Goal: Information Seeking & Learning: Learn about a topic

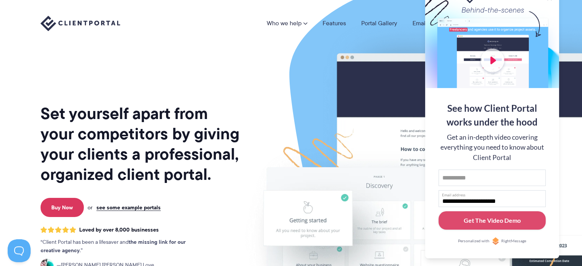
click at [293, 51] on img at bounding box center [445, 189] width 429 height 367
click at [192, 108] on h1 "Set yourself apart from your competitors by giving your clients a professional,…" at bounding box center [141, 143] width 201 height 81
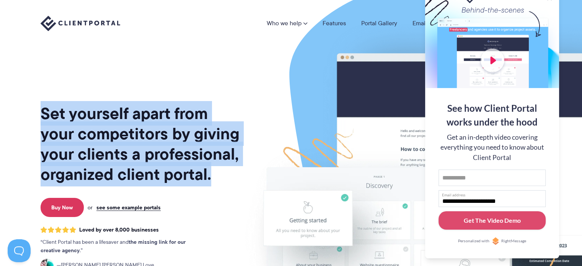
drag, startPoint x: 187, startPoint y: 176, endPoint x: 42, endPoint y: 115, distance: 157.2
click at [42, 115] on h1 "Set yourself apart from your competitors by giving your clients a professional,…" at bounding box center [141, 143] width 201 height 81
drag, startPoint x: 42, startPoint y: 115, endPoint x: 221, endPoint y: 169, distance: 187.1
click at [221, 169] on h1 "Set yourself apart from your competitors by giving your clients a professional,…" at bounding box center [141, 143] width 201 height 81
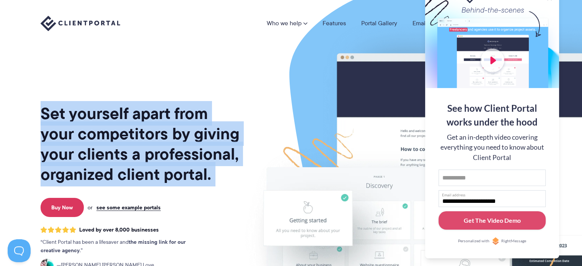
click at [221, 169] on h1 "Set yourself apart from your competitors by giving your clients a professional,…" at bounding box center [141, 143] width 201 height 81
drag, startPoint x: 200, startPoint y: 173, endPoint x: 44, endPoint y: 114, distance: 166.2
click at [45, 114] on h1 "Set yourself apart from your competitors by giving your clients a professional,…" at bounding box center [141, 143] width 201 height 81
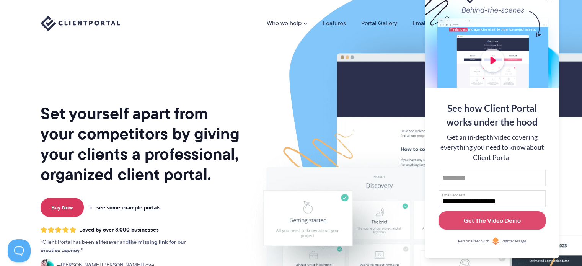
click at [44, 114] on h1 "Set yourself apart from your competitors by giving your clients a professional,…" at bounding box center [141, 143] width 201 height 81
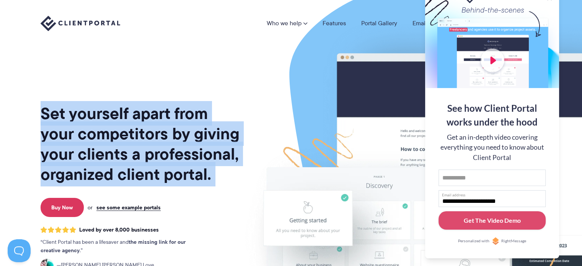
drag, startPoint x: 44, startPoint y: 114, endPoint x: 210, endPoint y: 179, distance: 178.4
click at [209, 178] on h1 "Set yourself apart from your competitors by giving your clients a professional,…" at bounding box center [141, 143] width 201 height 81
click at [210, 179] on h1 "Set yourself apart from your competitors by giving your clients a professional,…" at bounding box center [141, 143] width 201 height 81
drag, startPoint x: 224, startPoint y: 179, endPoint x: 39, endPoint y: 116, distance: 195.2
click at [39, 116] on div "Set yourself apart from your competitors by giving your clients a professional,…" at bounding box center [291, 186] width 520 height 373
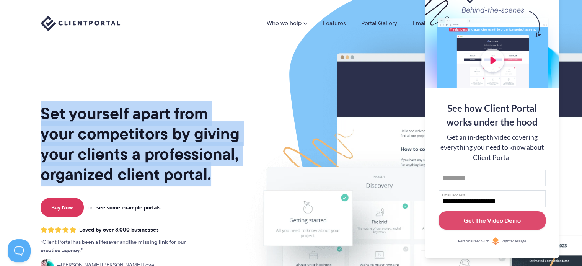
click at [39, 114] on div "Set yourself apart from your competitors by giving your clients a professional,…" at bounding box center [291, 186] width 520 height 373
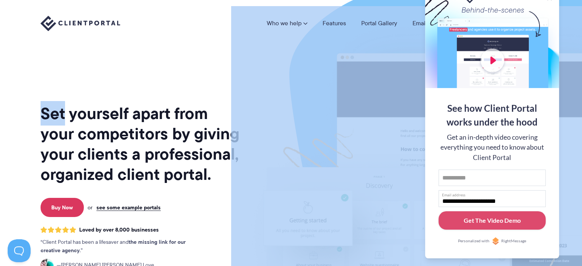
drag, startPoint x: 39, startPoint y: 114, endPoint x: 235, endPoint y: 175, distance: 205.1
click at [235, 175] on div "Set yourself apart from your competitors by giving your clients a professional,…" at bounding box center [291, 186] width 520 height 373
click at [235, 175] on img at bounding box center [445, 189] width 429 height 367
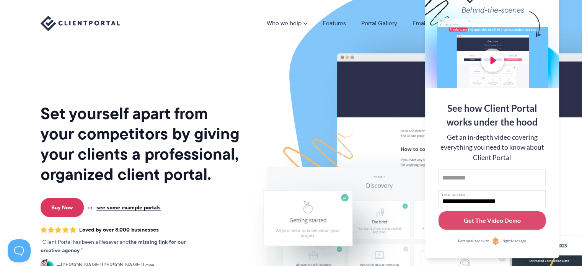
click at [212, 176] on h1 "Set yourself apart from your competitors by giving your clients a professional,…" at bounding box center [141, 143] width 201 height 81
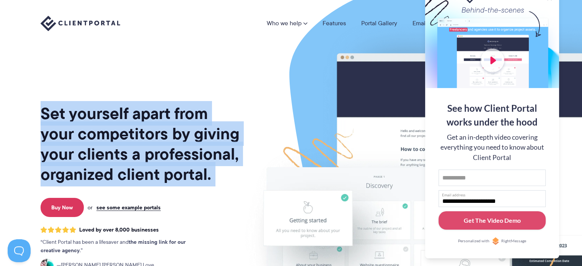
drag, startPoint x: 211, startPoint y: 176, endPoint x: 36, endPoint y: 116, distance: 184.6
click at [36, 116] on div "Set yourself apart from your competitors by giving your clients a professional,…" at bounding box center [291, 186] width 520 height 373
drag, startPoint x: 36, startPoint y: 116, endPoint x: 218, endPoint y: 173, distance: 189.9
click at [218, 173] on div "Set yourself apart from your competitors by giving your clients a professional,…" at bounding box center [291, 186] width 520 height 373
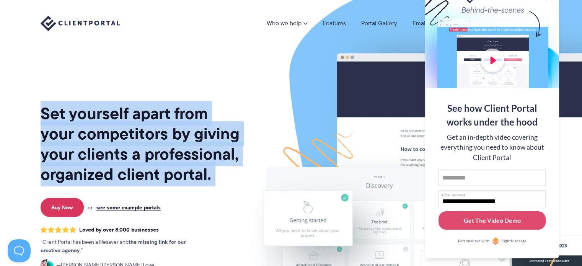
click at [219, 173] on h1 "Set yourself apart from your competitors by giving your clients a professional,…" at bounding box center [141, 143] width 201 height 81
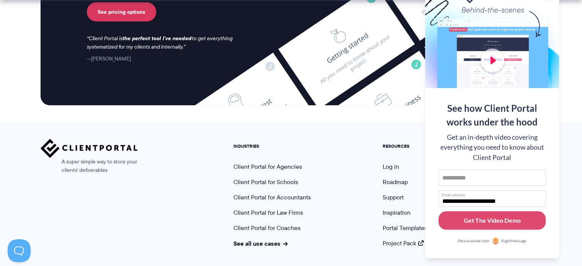
scroll to position [3245, 0]
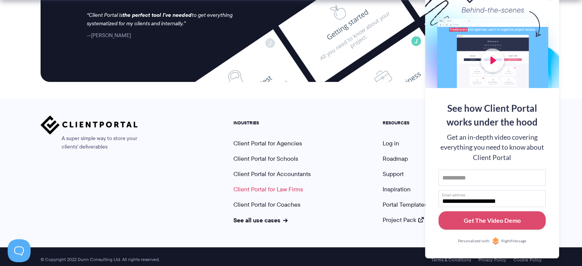
click at [254, 185] on link "Client Portal for Law Firms" at bounding box center [268, 189] width 70 height 9
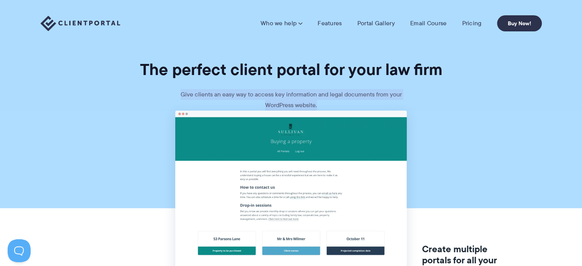
drag, startPoint x: 181, startPoint y: 88, endPoint x: 352, endPoint y: 105, distance: 172.2
click at [352, 105] on section "The perfect client portal for your law firm Give clients an easy way to access …" at bounding box center [291, 55] width 582 height 111
click at [352, 105] on p "Give clients an easy way to access key information and legal documents from you…" at bounding box center [291, 99] width 230 height 21
drag, startPoint x: 352, startPoint y: 105, endPoint x: 179, endPoint y: 85, distance: 174.4
click at [179, 85] on section "The perfect client portal for your law firm Give clients an easy way to access …" at bounding box center [291, 55] width 582 height 111
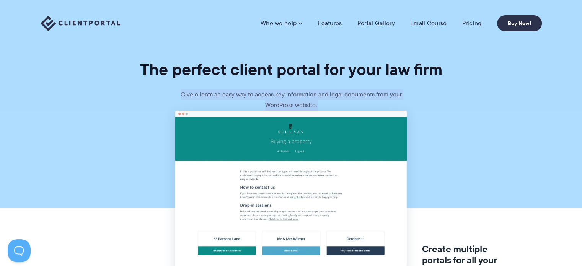
click at [179, 85] on section "The perfect client portal for your law firm Give clients an easy way to access …" at bounding box center [291, 55] width 582 height 111
drag, startPoint x: 179, startPoint y: 85, endPoint x: 376, endPoint y: 106, distance: 198.6
click at [376, 106] on section "The perfect client portal for your law firm Give clients an easy way to access …" at bounding box center [291, 55] width 582 height 111
click at [376, 106] on p "Give clients an easy way to access key information and legal documents from you…" at bounding box center [291, 99] width 230 height 21
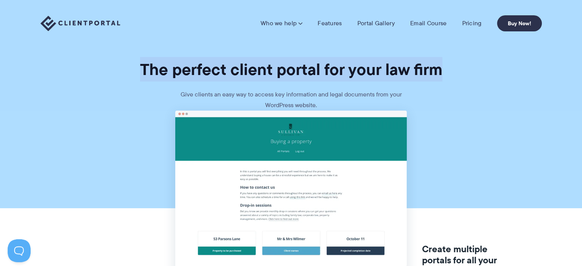
drag, startPoint x: 444, startPoint y: 70, endPoint x: 138, endPoint y: 61, distance: 305.9
click at [138, 61] on h1 "The perfect client portal for your law firm" at bounding box center [291, 69] width 582 height 20
drag, startPoint x: 138, startPoint y: 61, endPoint x: 461, endPoint y: 78, distance: 323.8
click at [461, 78] on h1 "The perfect client portal for your law firm" at bounding box center [291, 69] width 582 height 20
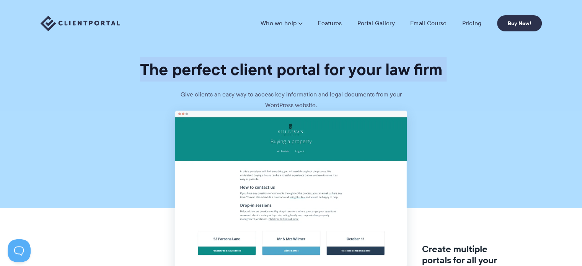
click at [461, 78] on h1 "The perfect client portal for your law firm" at bounding box center [291, 69] width 582 height 20
